Goal: Transaction & Acquisition: Purchase product/service

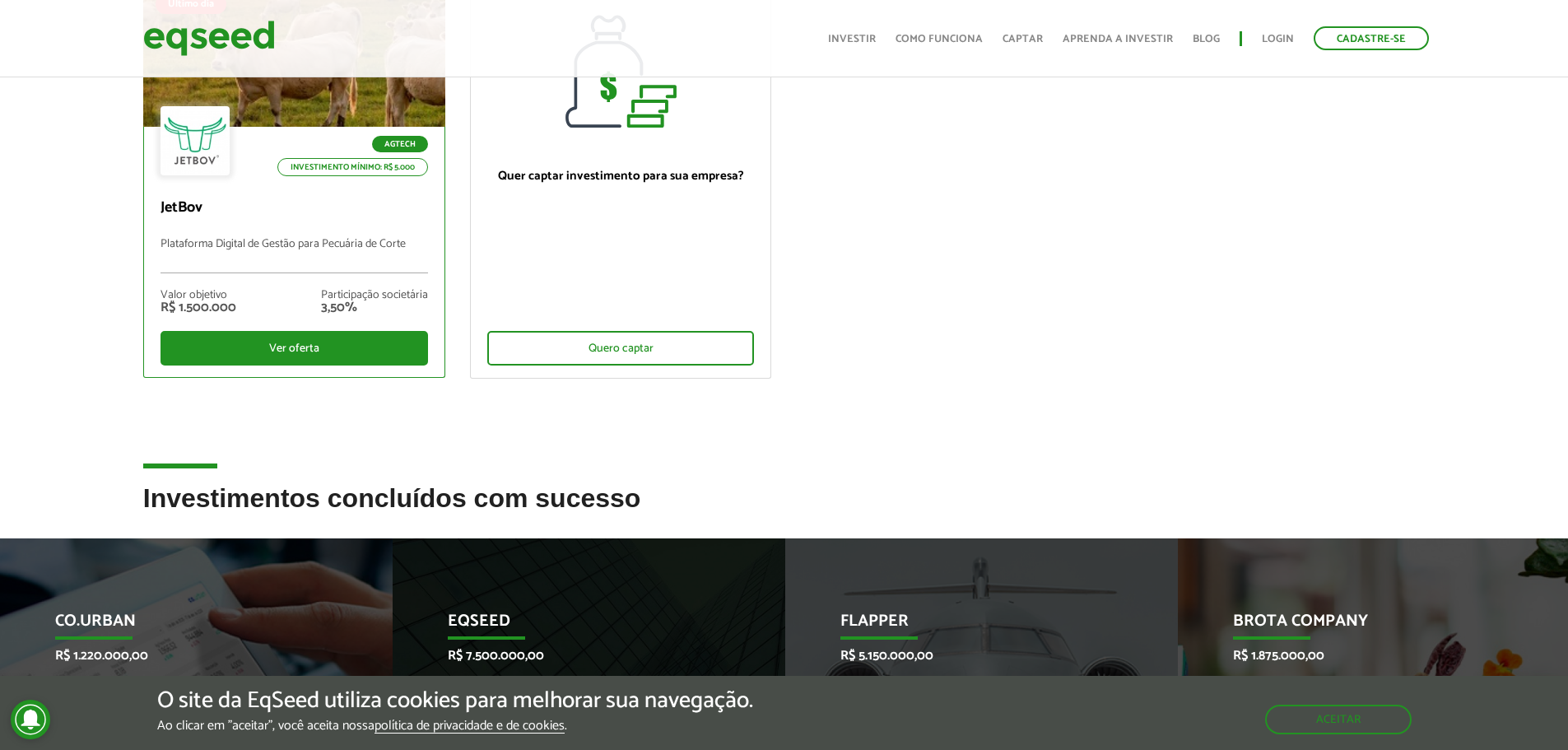
scroll to position [247, 0]
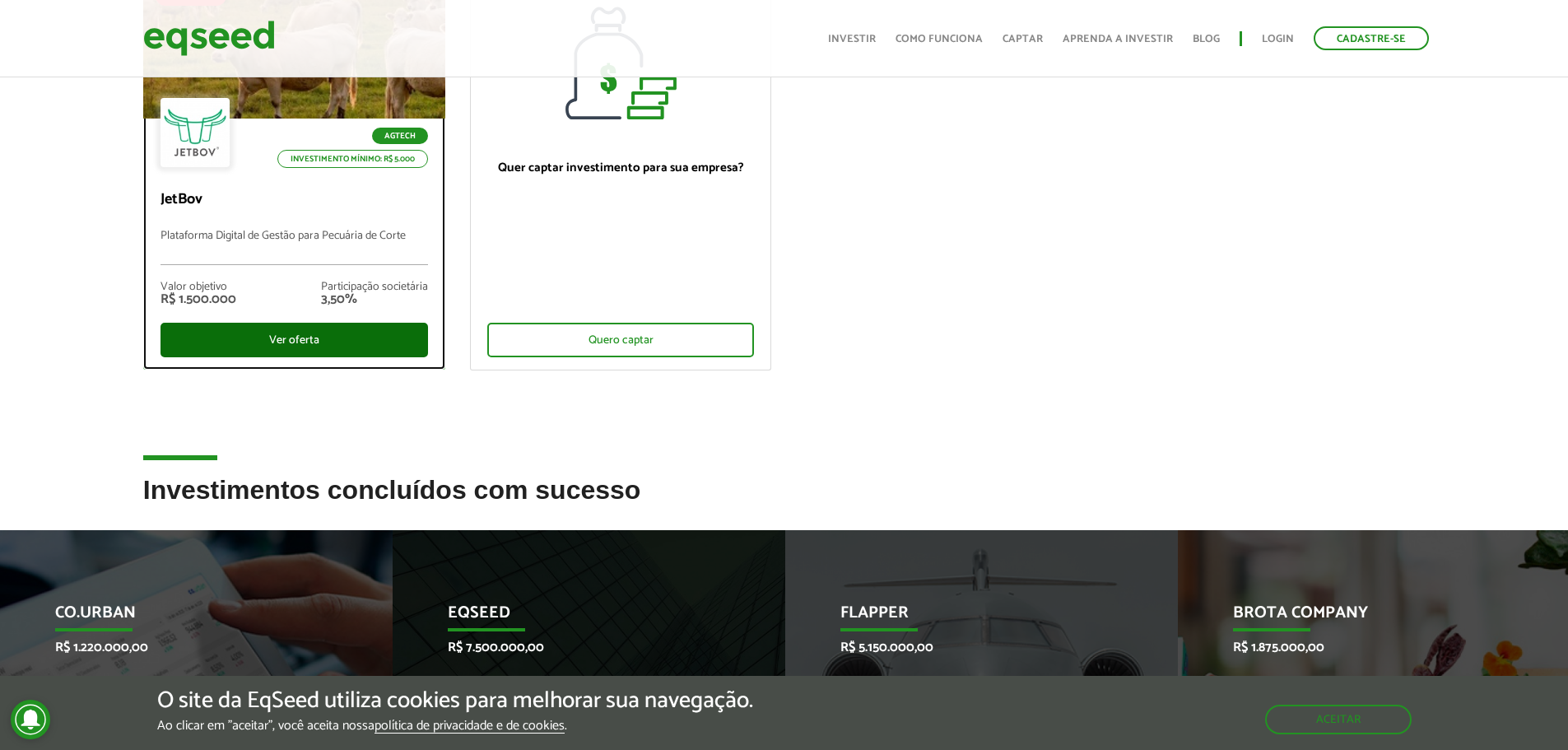
click at [331, 345] on div "Ver oferta" at bounding box center [294, 340] width 267 height 35
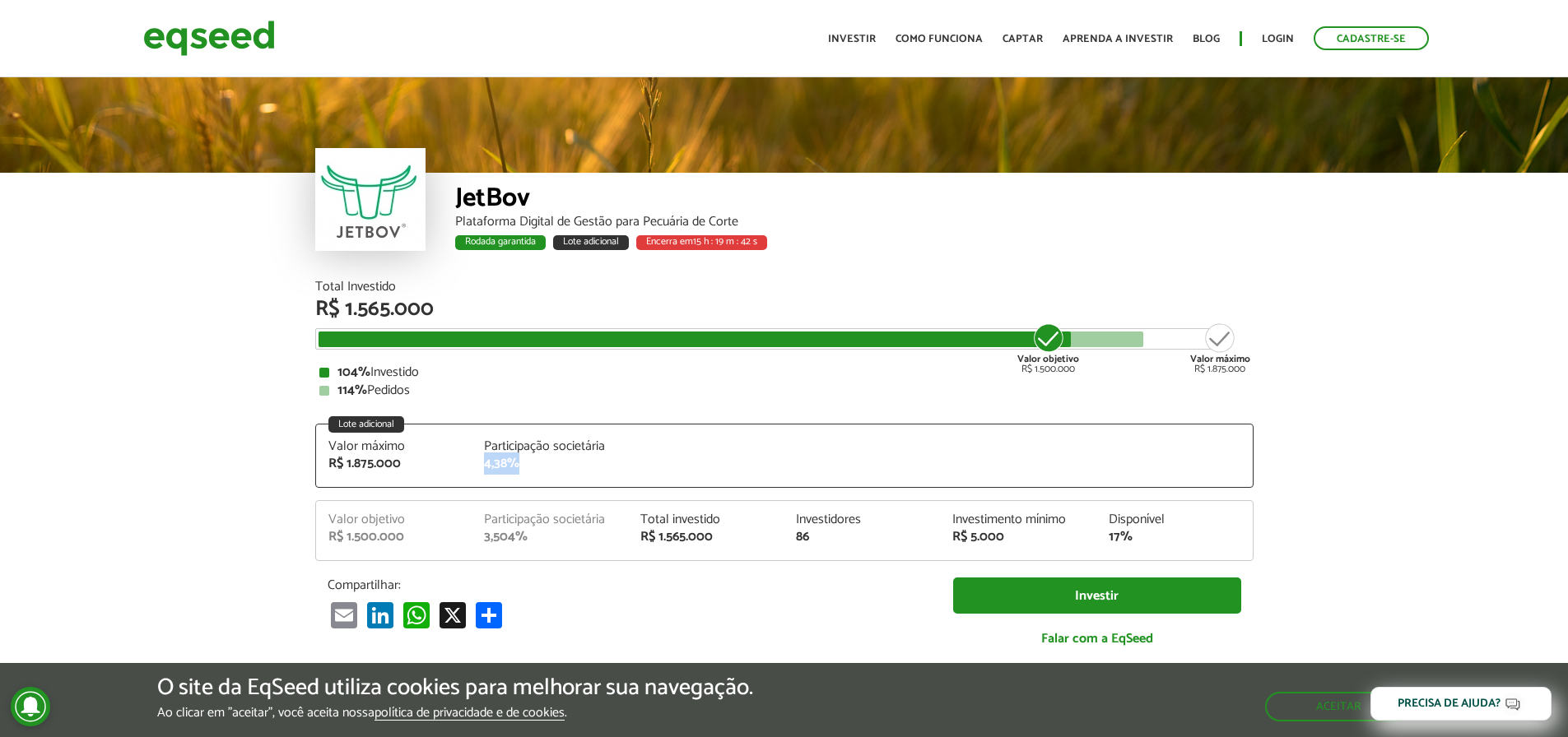
drag, startPoint x: 484, startPoint y: 462, endPoint x: 423, endPoint y: 455, distance: 61.4
click at [514, 465] on div "4,38%" at bounding box center [549, 464] width 131 height 13
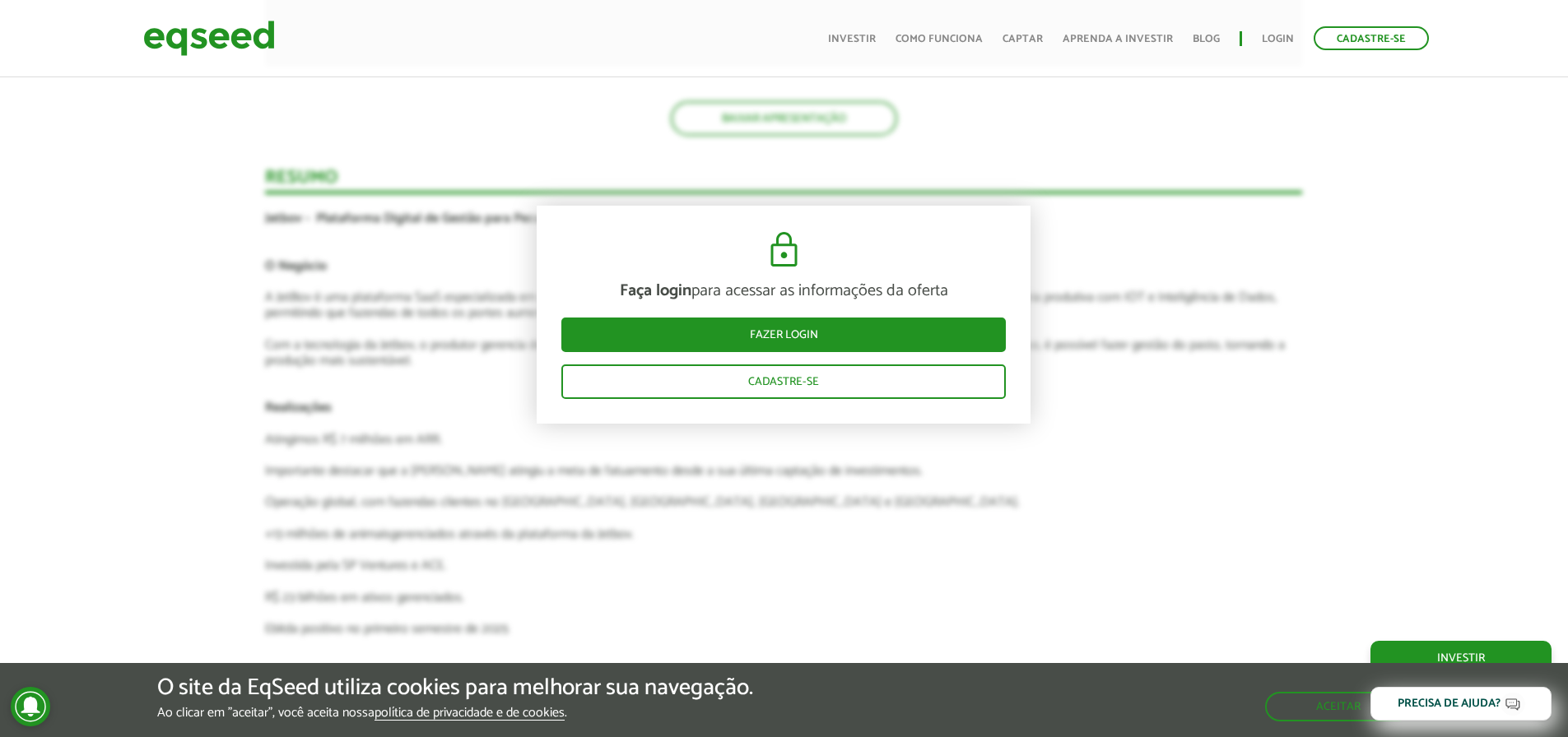
scroll to position [3120, 0]
